Goal: Transaction & Acquisition: Purchase product/service

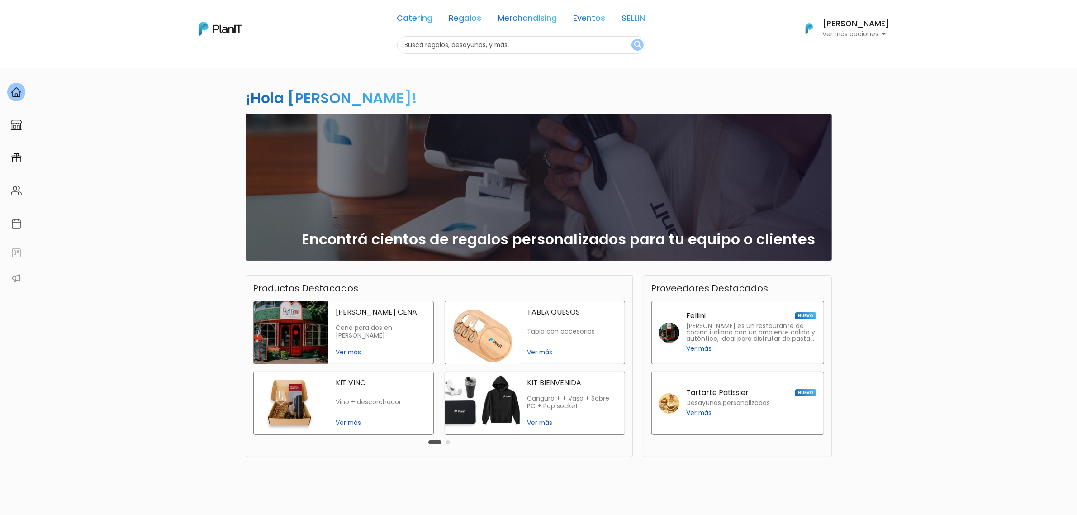
click at [860, 36] on p "Ver más opciones" at bounding box center [856, 34] width 67 height 6
click at [842, 53] on span "Mis Compras" at bounding box center [839, 53] width 47 height 10
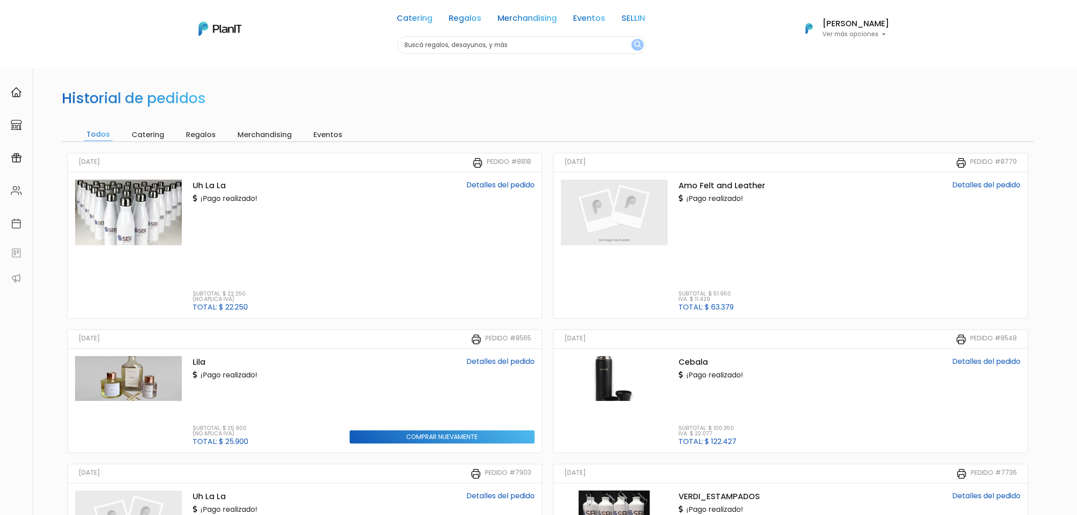
click at [440, 47] on input "text" at bounding box center [521, 45] width 248 height 18
type input "botella"
click at [631, 39] on button "submit" at bounding box center [637, 45] width 12 height 12
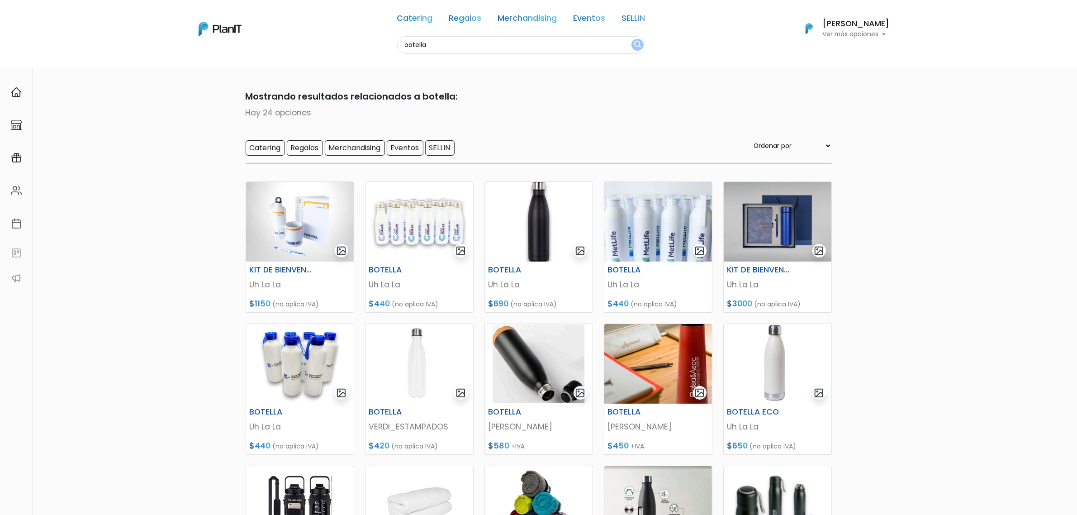
click at [876, 34] on p "Ver más opciones" at bounding box center [856, 34] width 67 height 6
click at [844, 53] on span "Mis Compras" at bounding box center [839, 53] width 47 height 10
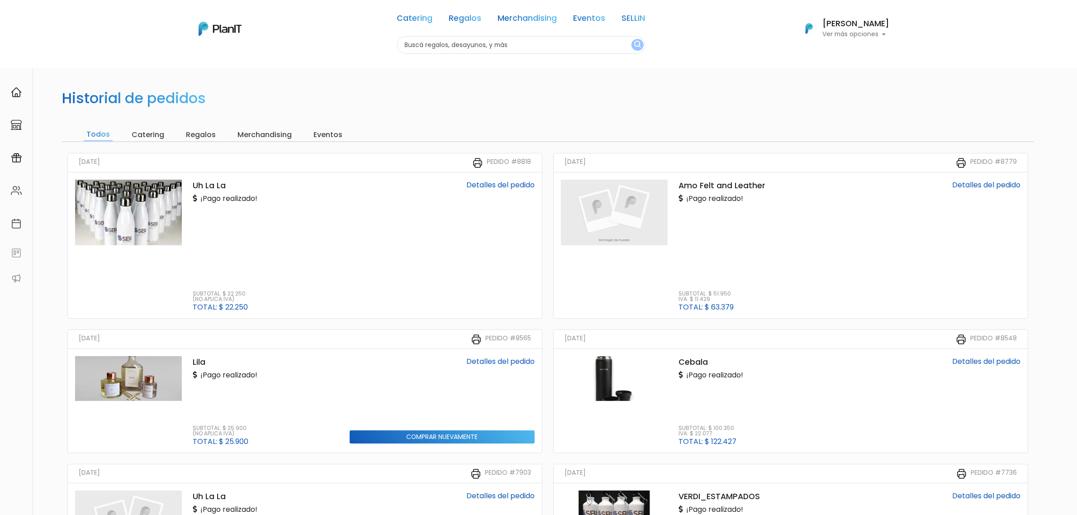
click at [477, 181] on link "Detalles del pedido" at bounding box center [500, 185] width 68 height 10
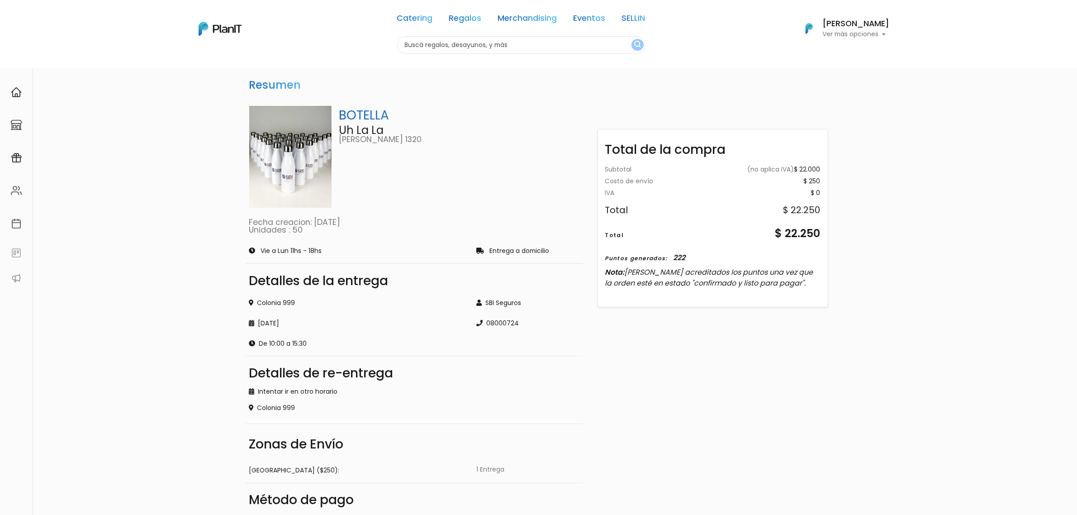
click at [438, 38] on input "text" at bounding box center [521, 45] width 248 height 18
type input "botella"
click at [631, 39] on button "submit" at bounding box center [637, 45] width 12 height 12
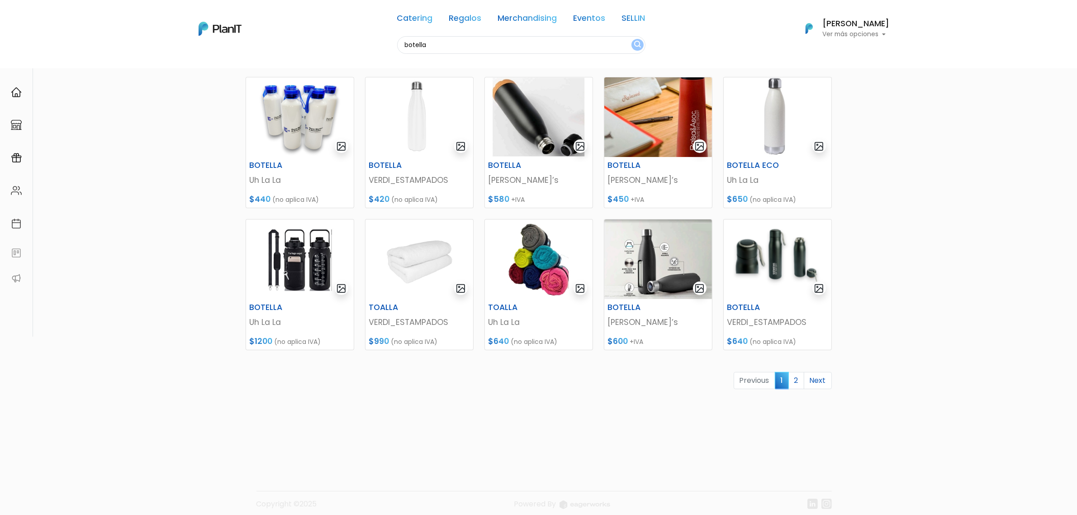
scroll to position [255, 0]
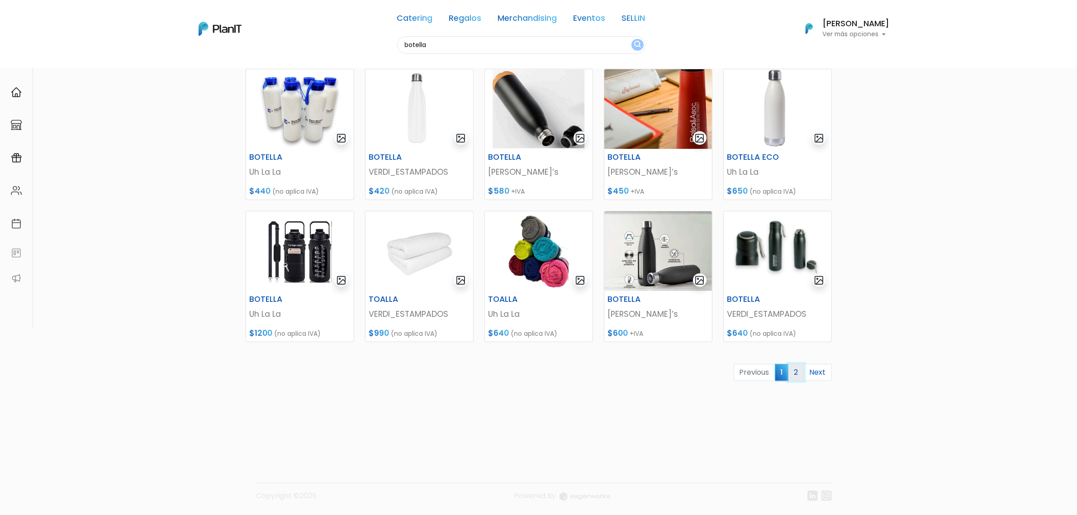
click at [797, 373] on link "2" at bounding box center [796, 372] width 16 height 17
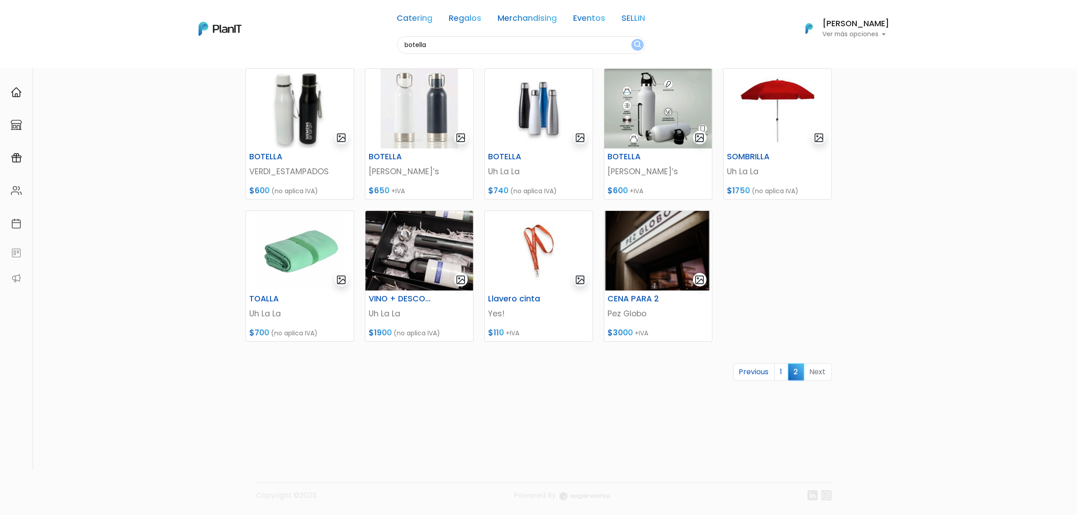
click at [819, 372] on li "Next" at bounding box center [818, 372] width 28 height 18
click at [779, 376] on link "1" at bounding box center [781, 371] width 14 height 17
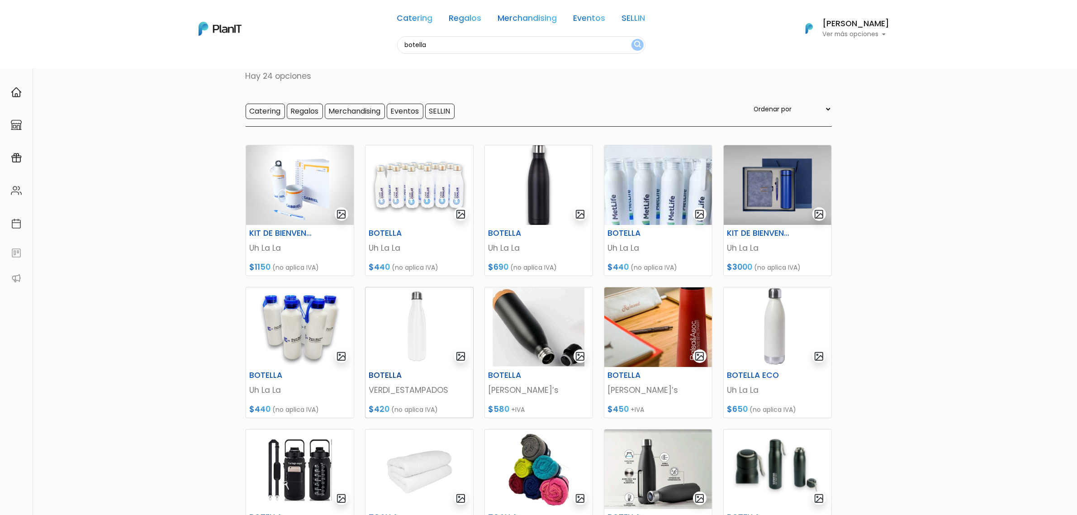
scroll to position [57, 0]
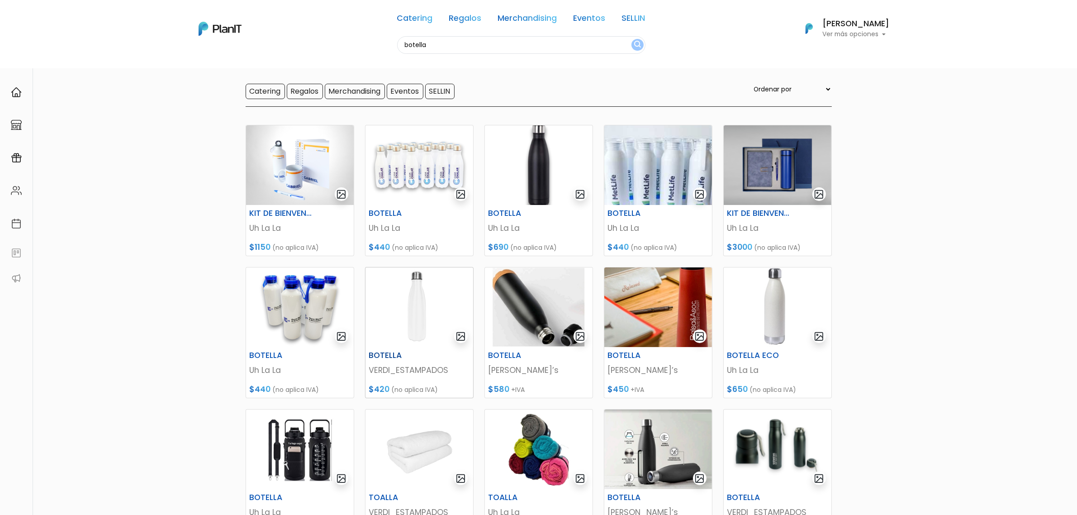
click at [405, 313] on img at bounding box center [419, 307] width 108 height 80
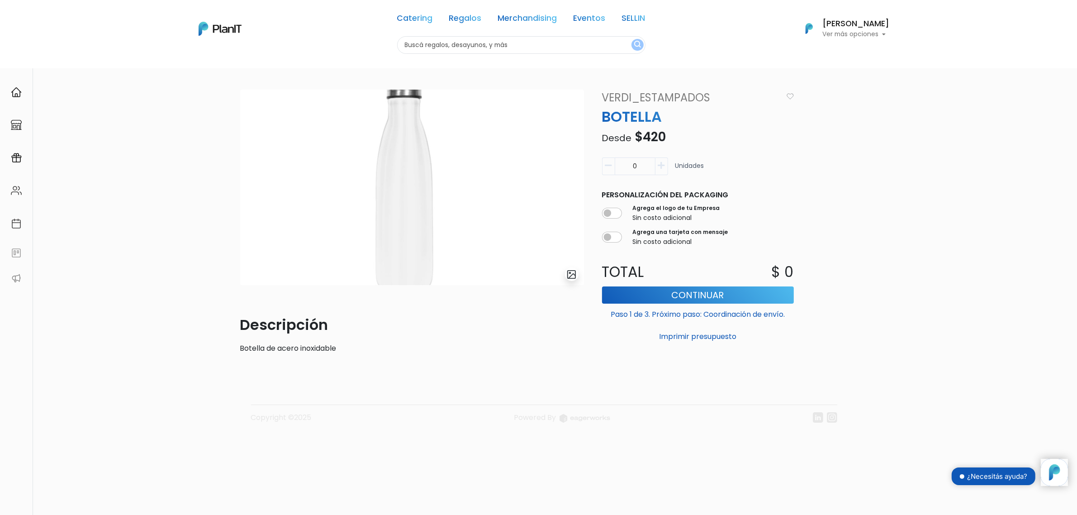
click at [411, 213] on img at bounding box center [412, 187] width 344 height 195
click at [573, 274] on img "submit" at bounding box center [571, 274] width 10 height 10
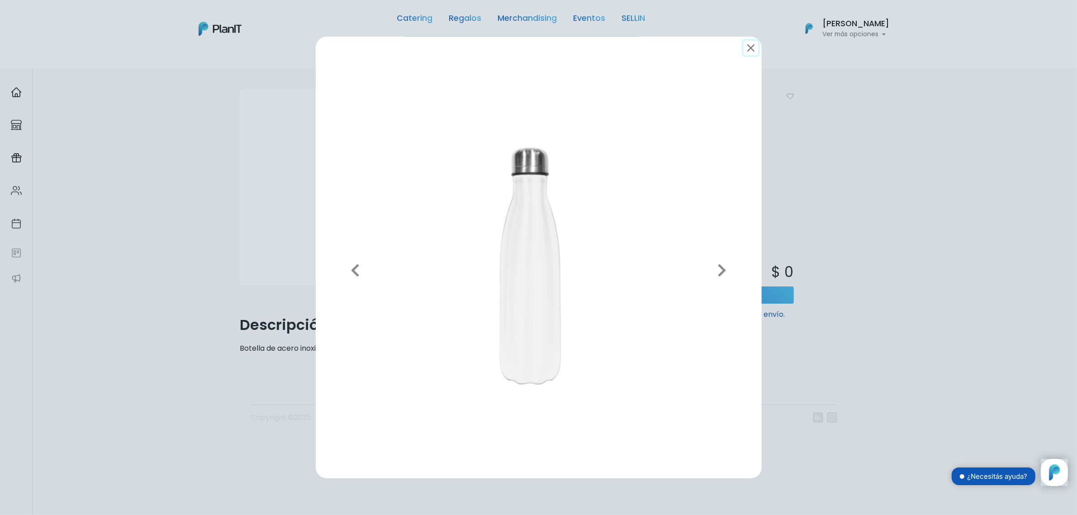
click at [752, 51] on button "submit" at bounding box center [751, 48] width 14 height 14
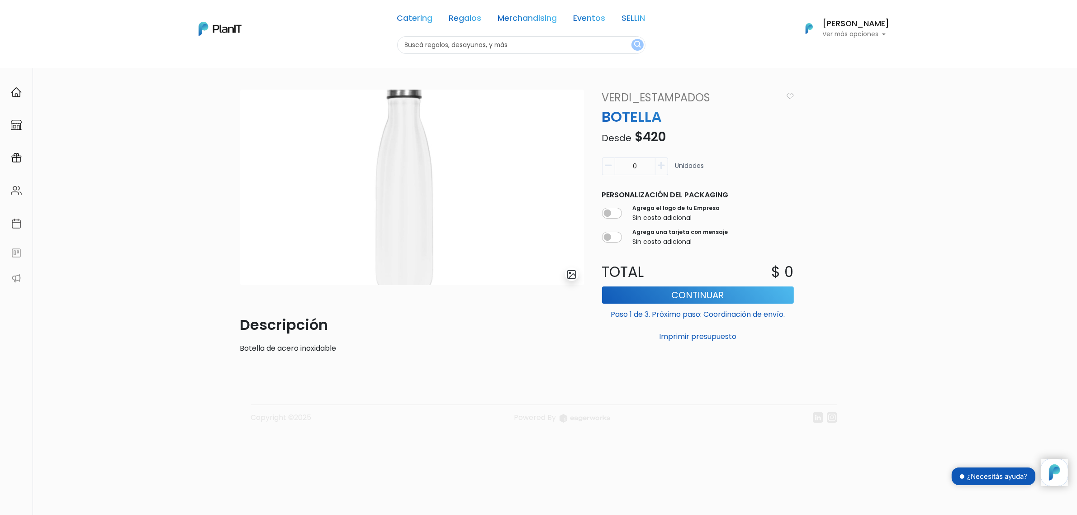
click at [644, 163] on input "0" at bounding box center [635, 166] width 41 height 18
type input "100"
click at [792, 182] on div "100 Unidades" at bounding box center [698, 169] width 192 height 25
click at [620, 213] on input "checkbox" at bounding box center [612, 213] width 20 height 11
checkbox input "true"
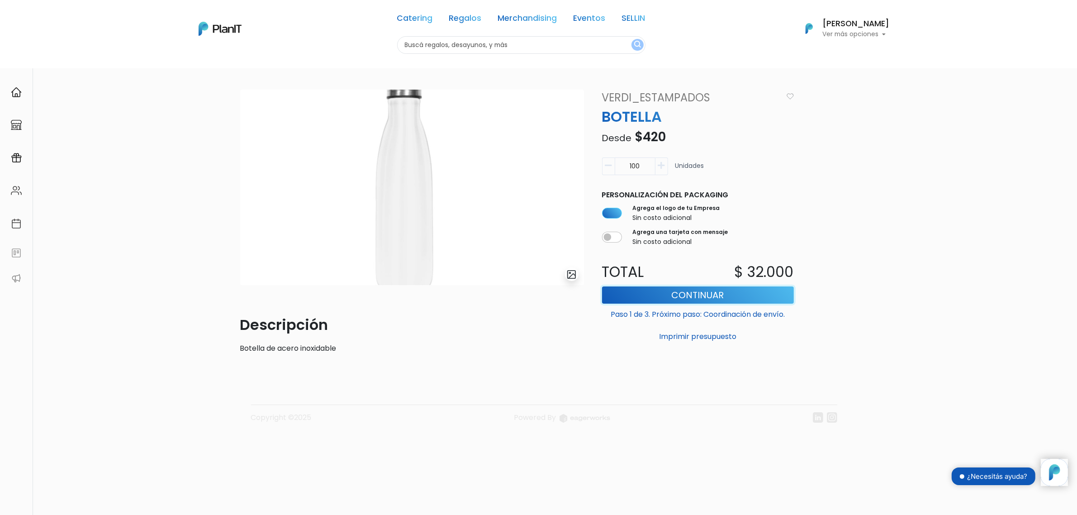
click at [683, 296] on button "Continuar" at bounding box center [698, 294] width 192 height 17
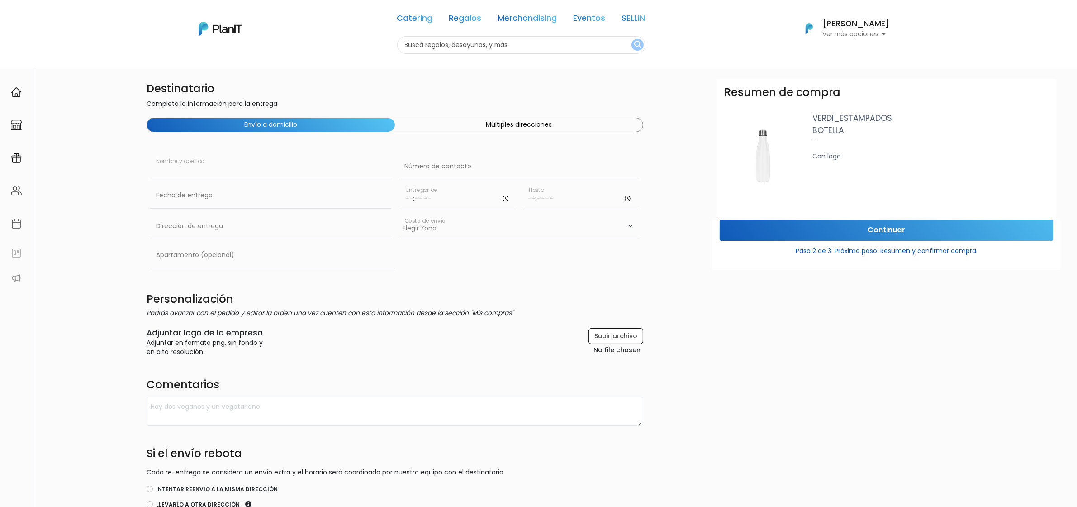
click at [265, 165] on input "text" at bounding box center [270, 166] width 241 height 25
type input "SBI Seguros"
type input "08000724"
type input "[GEOGRAPHIC_DATA]"
click at [430, 198] on input "time" at bounding box center [457, 196] width 115 height 27
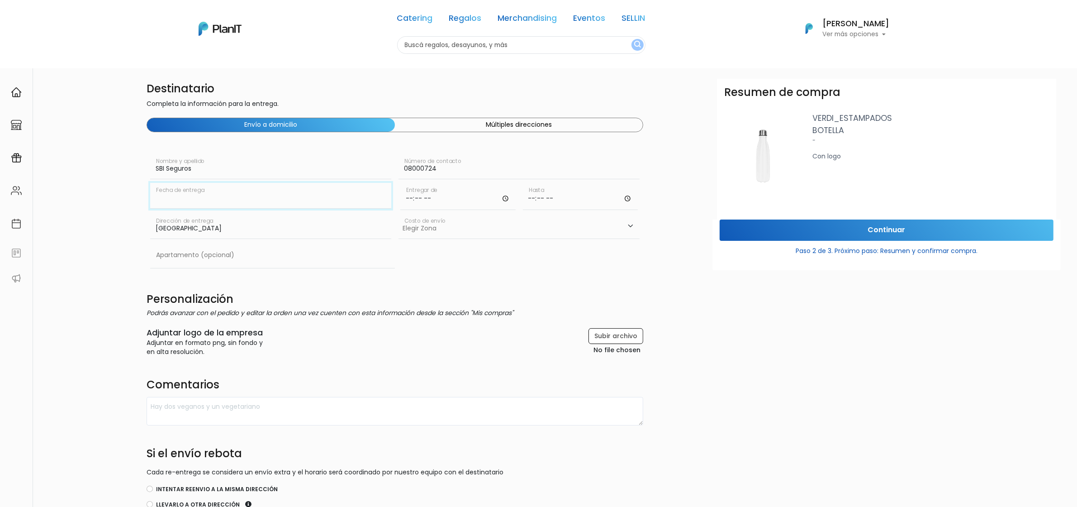
click at [305, 202] on input "text" at bounding box center [270, 195] width 241 height 25
click at [185, 299] on td "30" at bounding box center [187, 299] width 14 height 14
type input "[DATE]"
click at [426, 199] on input "time" at bounding box center [457, 196] width 115 height 27
click at [443, 227] on select "Elegir [PERSON_NAME][GEOGRAPHIC_DATA]- $600 Oficina- $0 [GEOGRAPHIC_DATA]- $250" at bounding box center [518, 225] width 241 height 25
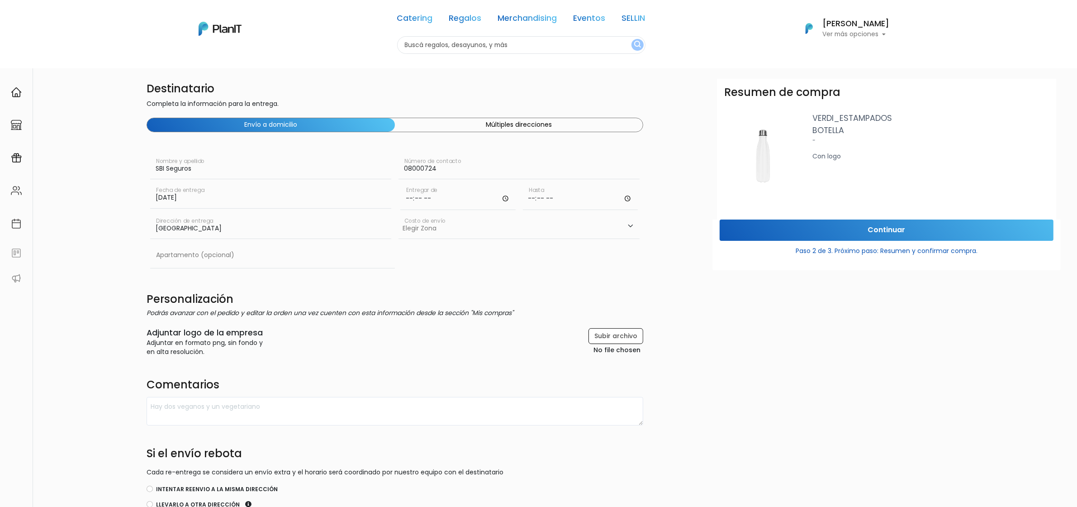
select select "10"
click at [398, 213] on select "Elegir [PERSON_NAME][GEOGRAPHIC_DATA]- $600 Oficina- $0 [GEOGRAPHIC_DATA]- $250" at bounding box center [518, 225] width 241 height 25
click at [435, 198] on input "time" at bounding box center [457, 196] width 115 height 27
type input "10:00"
click at [532, 198] on input "time" at bounding box center [580, 196] width 115 height 27
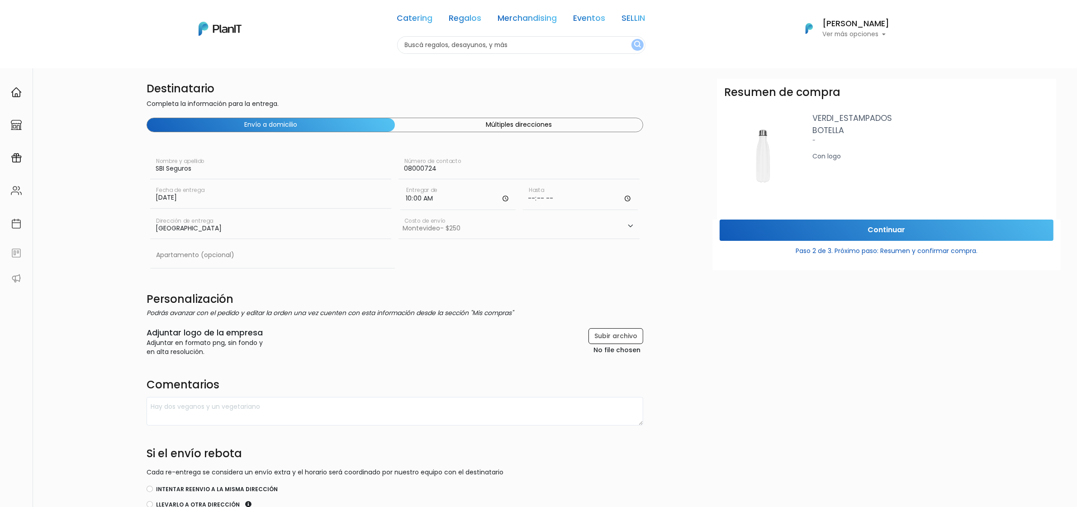
type input "15:00"
click at [335, 259] on input "text" at bounding box center [272, 254] width 245 height 25
click at [265, 234] on input "[GEOGRAPHIC_DATA]" at bounding box center [270, 225] width 241 height 25
type input "Colonia 999"
click at [313, 263] on input "text" at bounding box center [272, 254] width 245 height 25
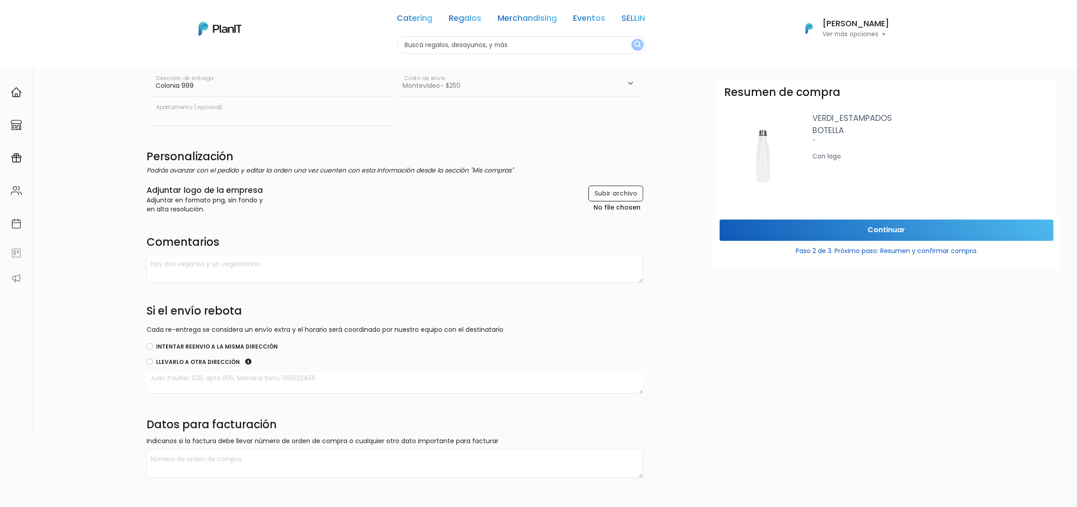
scroll to position [198, 0]
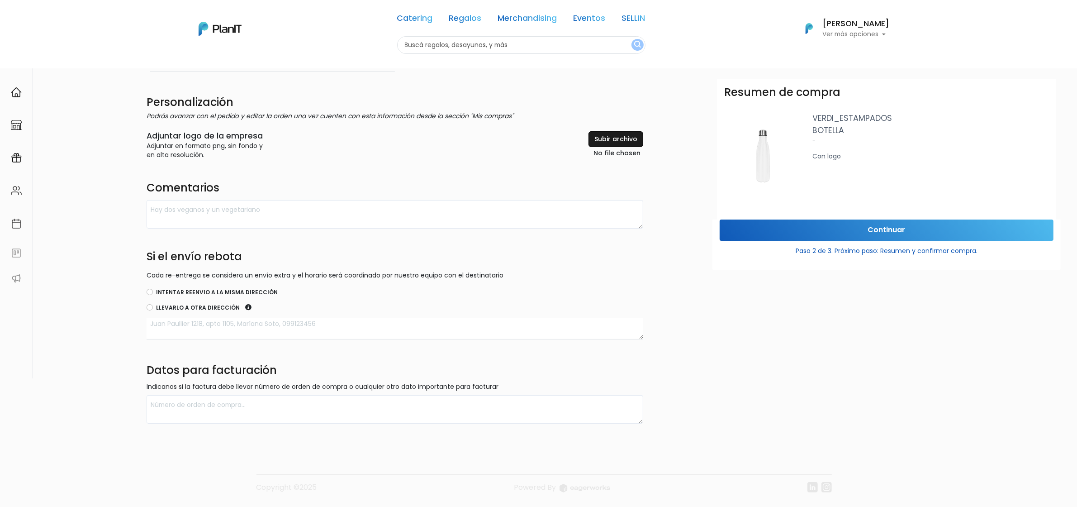
click at [602, 138] on input "file" at bounding box center [594, 145] width 97 height 28
